Goal: Obtain resource: Download file/media

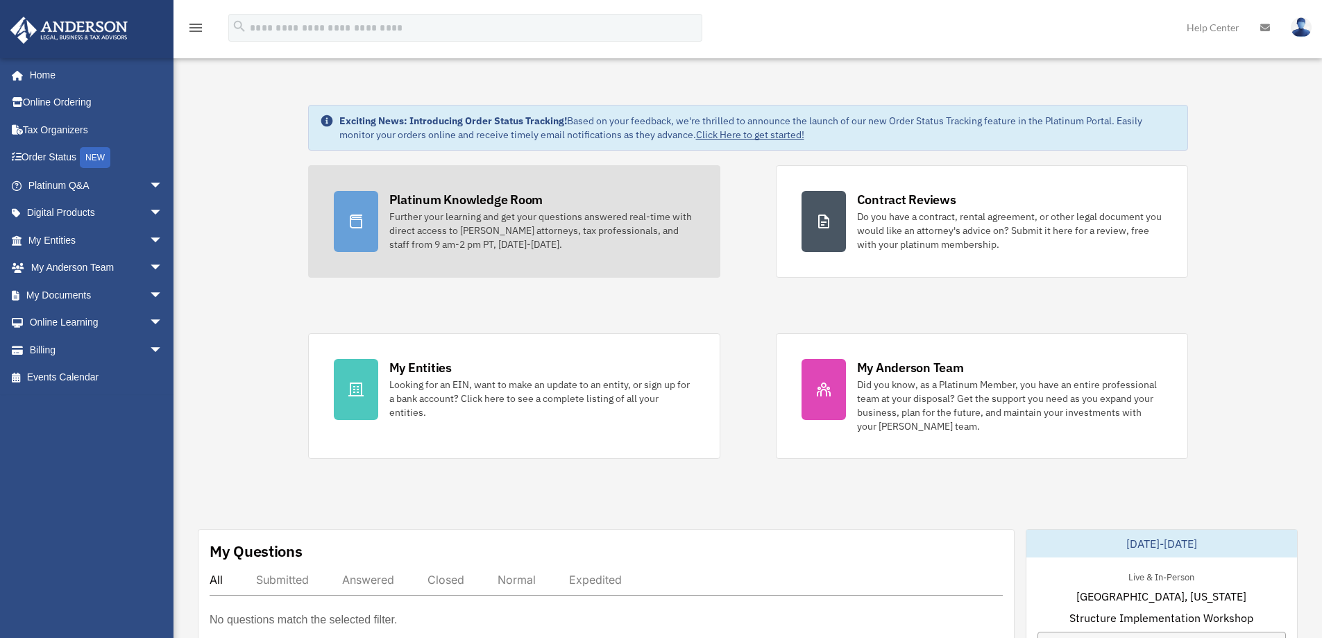
click at [460, 230] on div "Further your learning and get your questions answered real-time with direct acc…" at bounding box center [541, 231] width 305 height 42
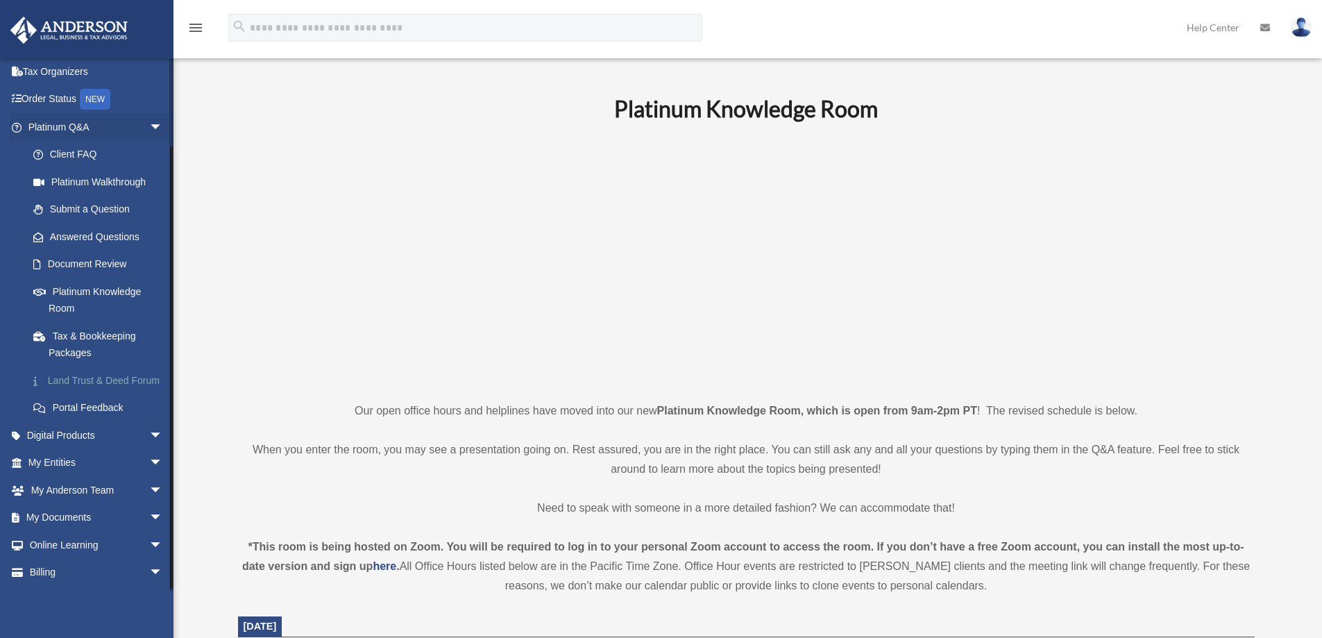
scroll to position [101, 0]
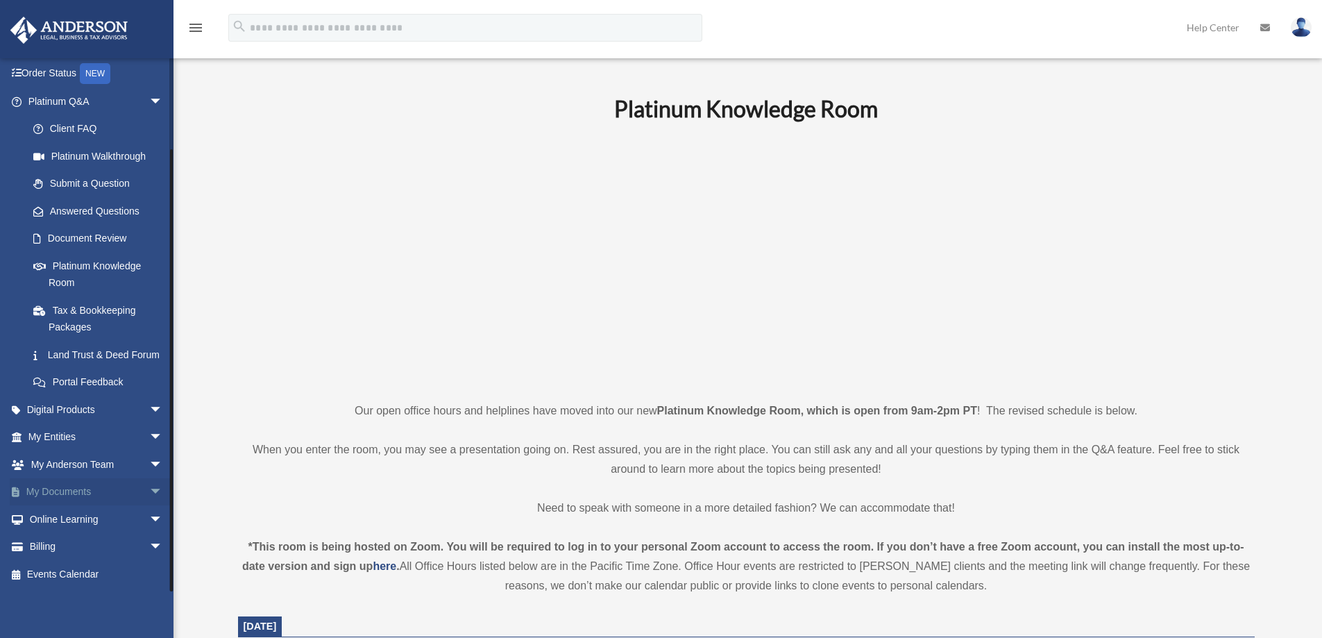
click at [149, 492] on span "arrow_drop_down" at bounding box center [163, 492] width 28 height 28
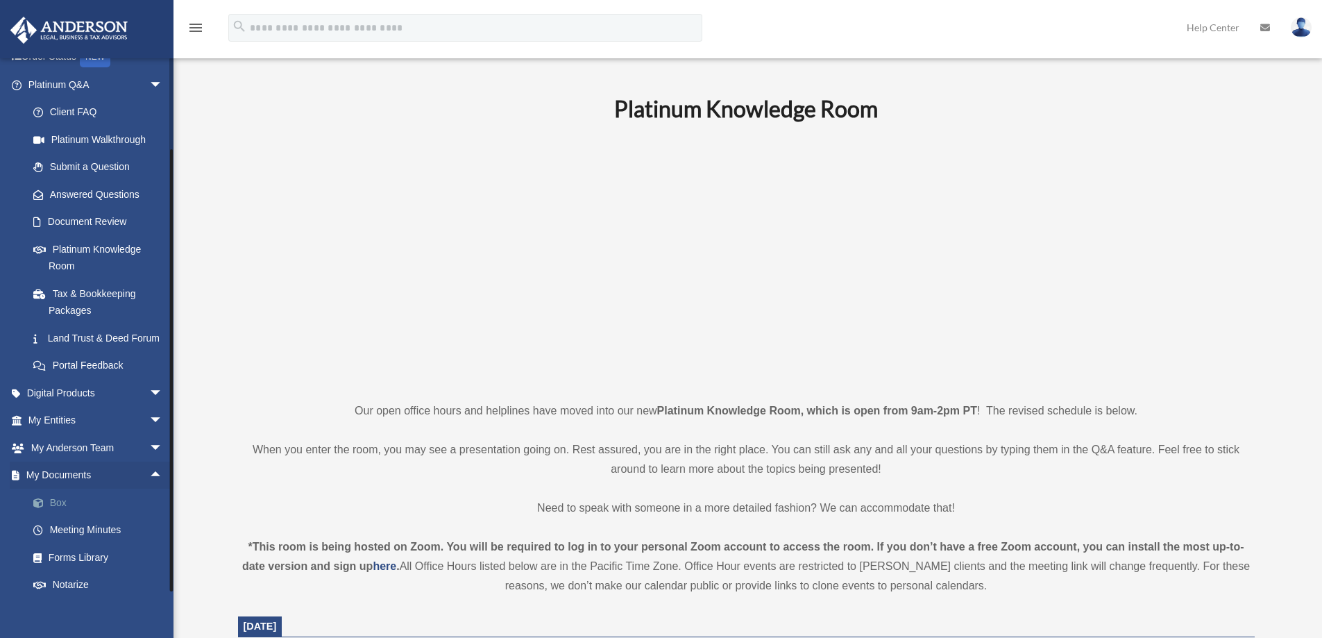
click at [65, 516] on link "Box" at bounding box center [101, 503] width 164 height 28
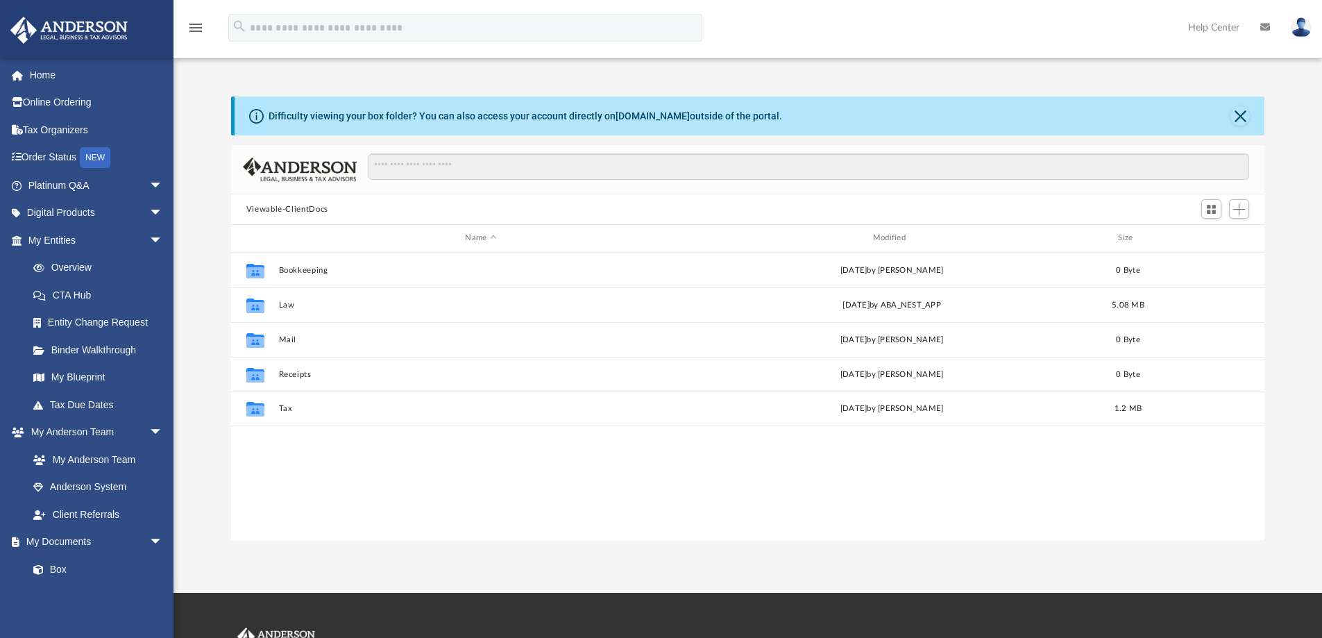
scroll to position [305, 1023]
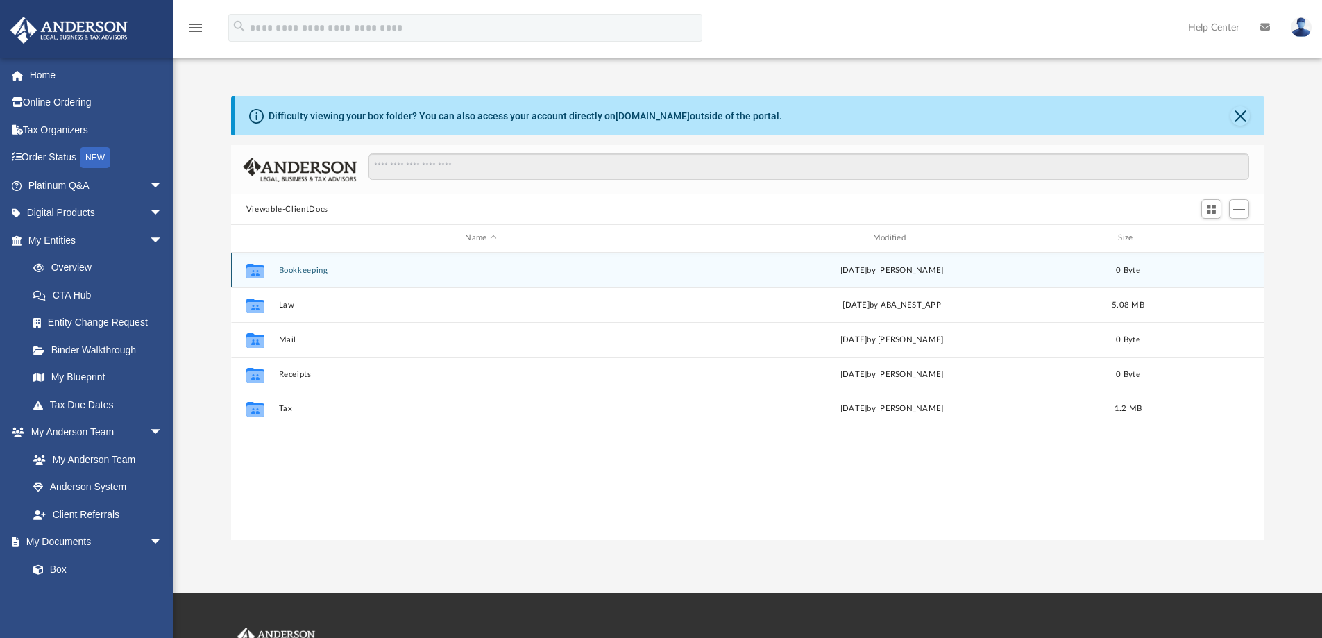
click at [296, 272] on button "Bookkeeping" at bounding box center [480, 270] width 405 height 9
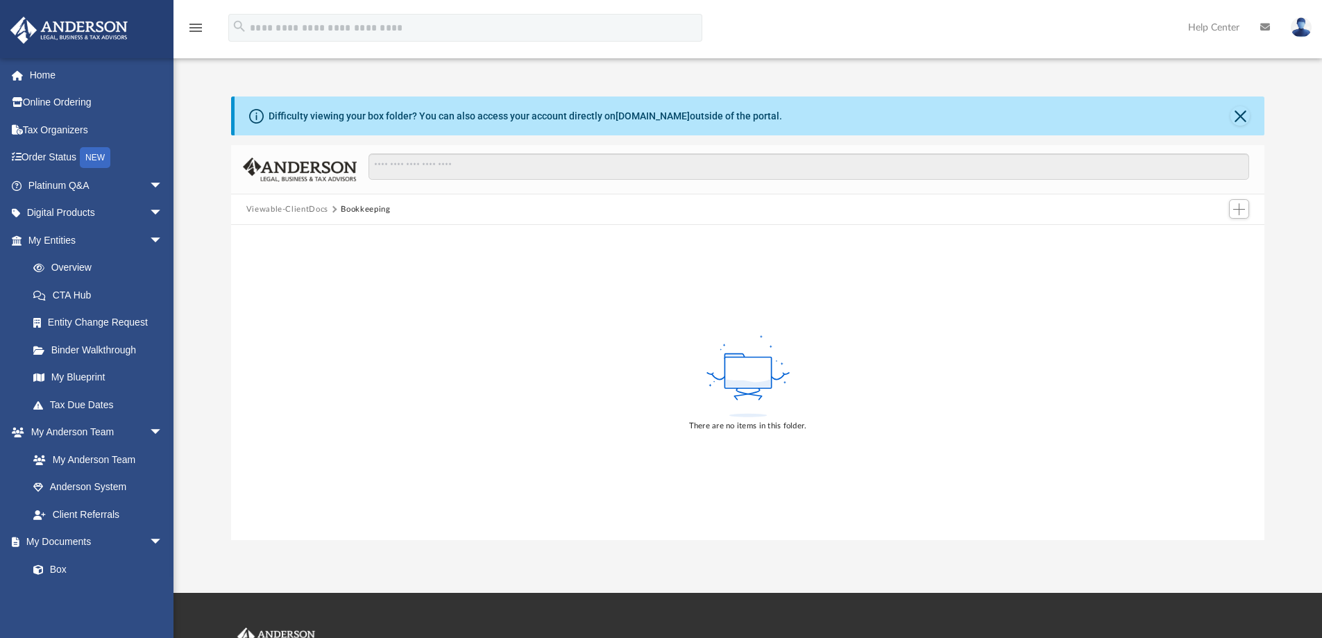
click at [293, 209] on button "Viewable-ClientDocs" at bounding box center [287, 209] width 82 height 12
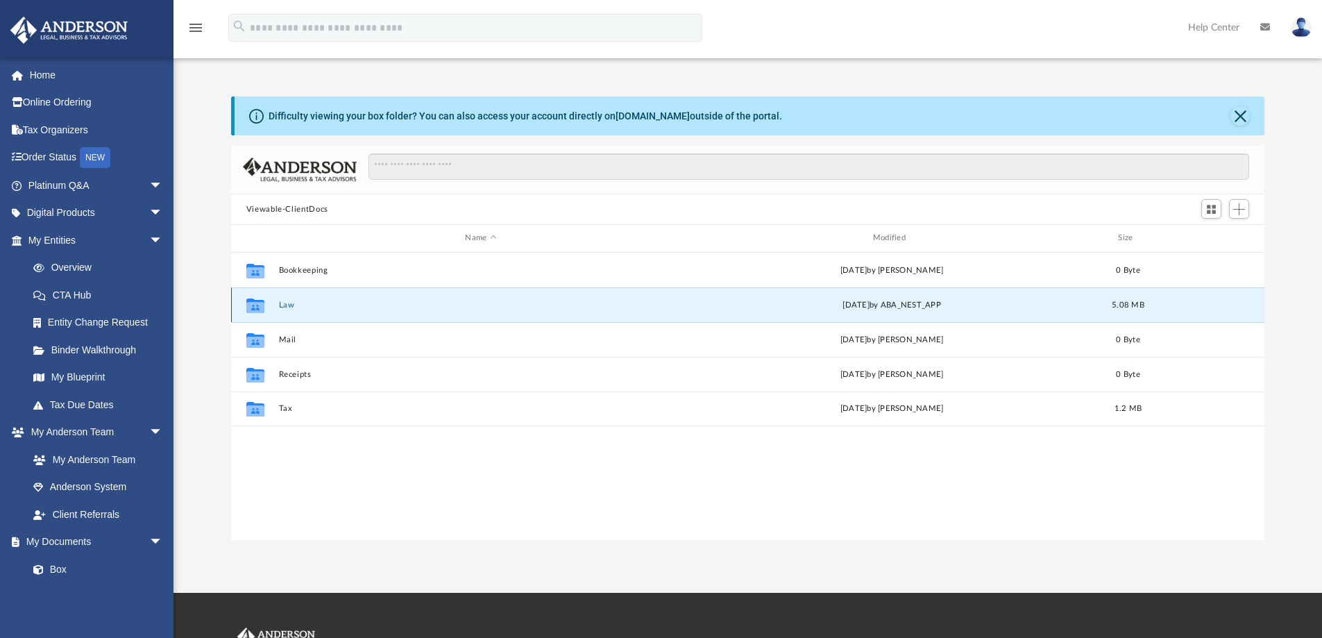
click at [283, 305] on button "Law" at bounding box center [480, 305] width 405 height 9
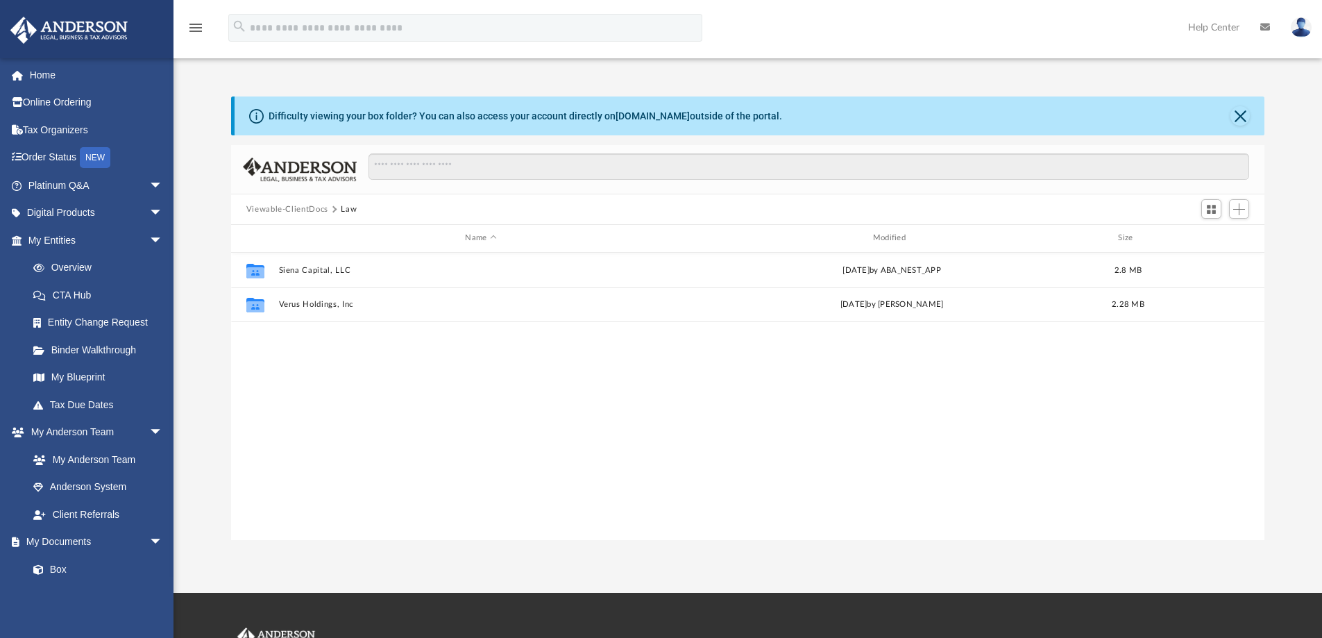
click at [294, 210] on button "Viewable-ClientDocs" at bounding box center [287, 209] width 82 height 12
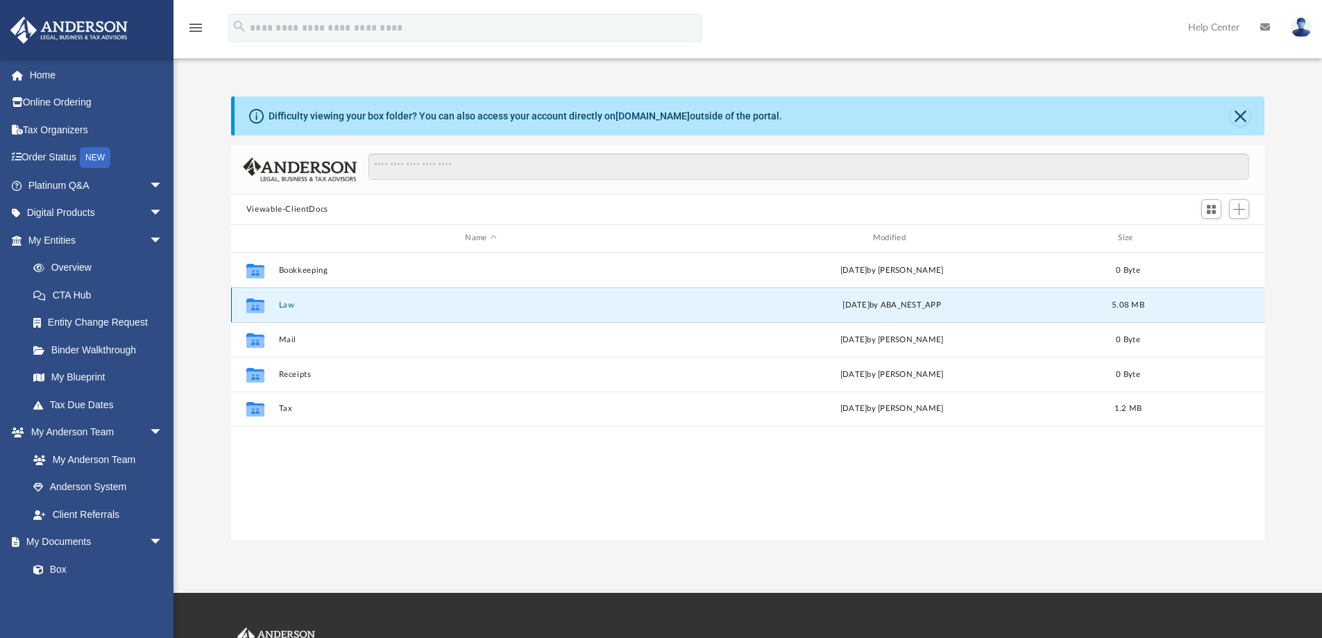
click at [287, 303] on button "Law" at bounding box center [480, 305] width 405 height 9
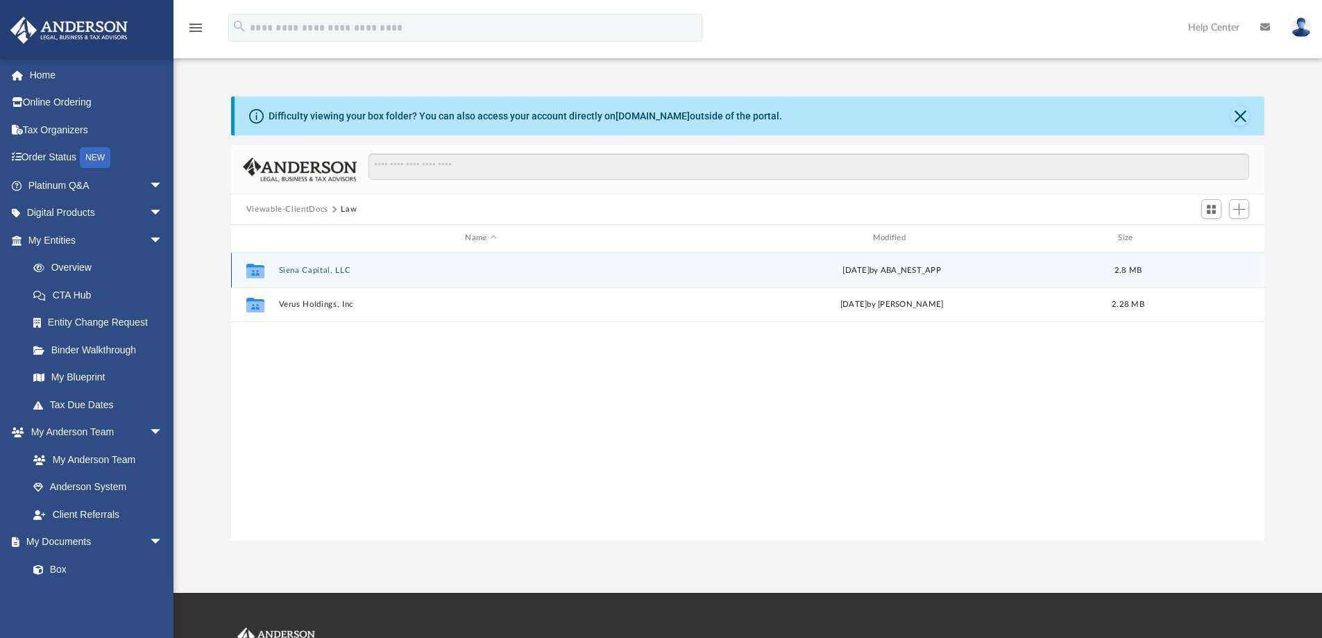
click at [302, 271] on button "Siena Capital, LLC" at bounding box center [480, 270] width 405 height 9
click at [301, 271] on button "Initial Docs" at bounding box center [480, 270] width 405 height 9
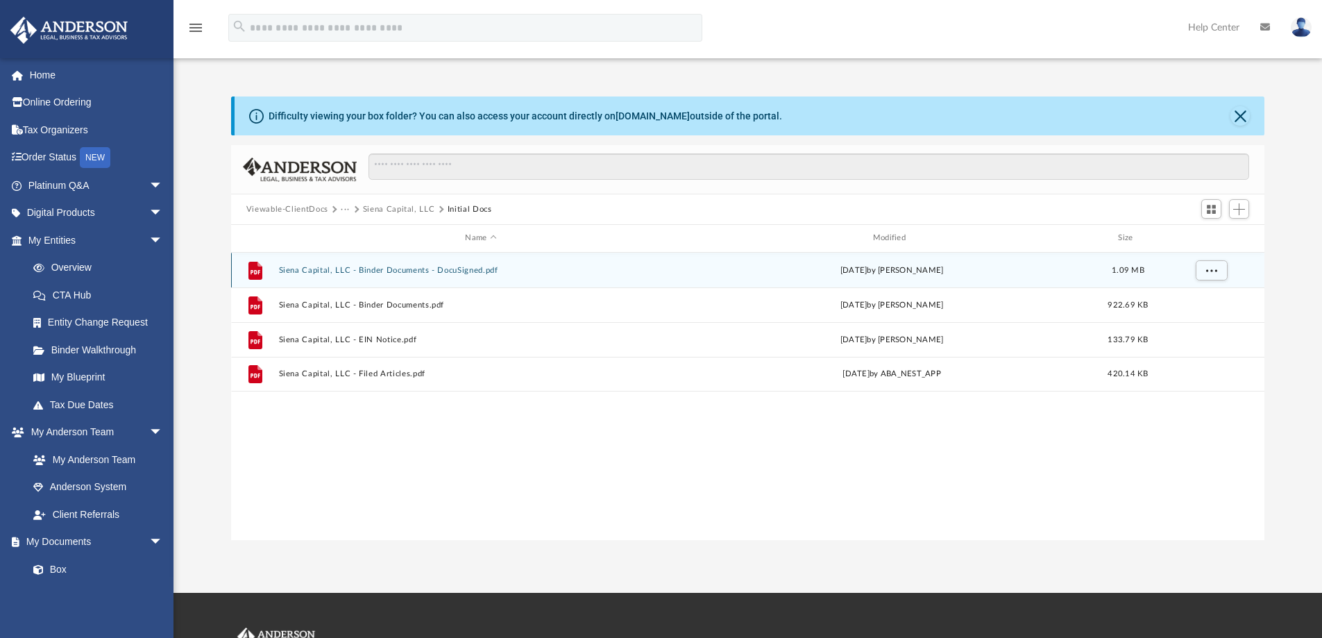
click at [405, 271] on button "Siena Capital, LLC - Binder Documents - DocuSigned.pdf" at bounding box center [480, 270] width 405 height 9
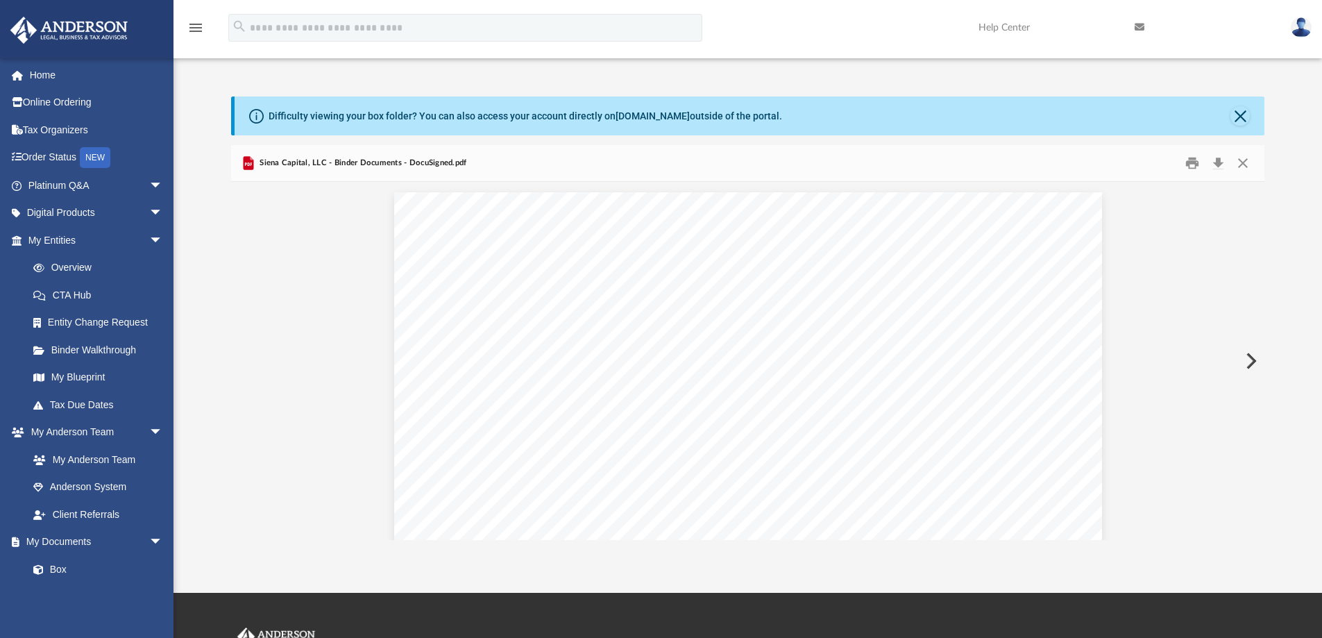
scroll to position [937, 0]
